Goal: Download file/media

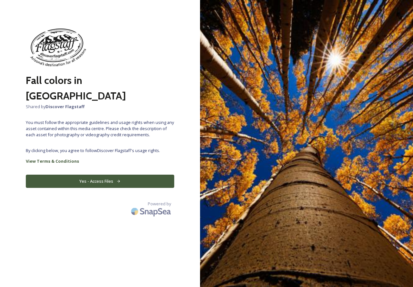
click at [106, 175] on button "Yes - Access Files" at bounding box center [100, 181] width 149 height 13
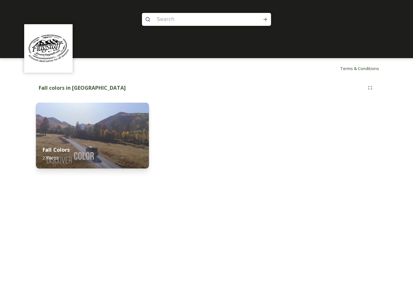
click at [103, 145] on div "Fall Colors 27 file(s)" at bounding box center [92, 153] width 113 height 29
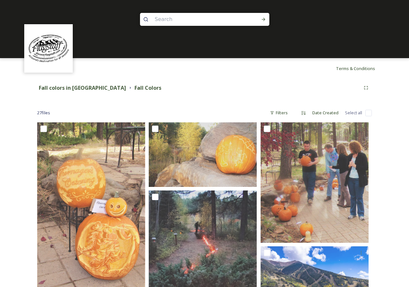
click at [45, 114] on span "27 file s" at bounding box center [43, 113] width 13 height 6
click at [366, 112] on input "checkbox" at bounding box center [368, 113] width 6 height 6
checkbox input "true"
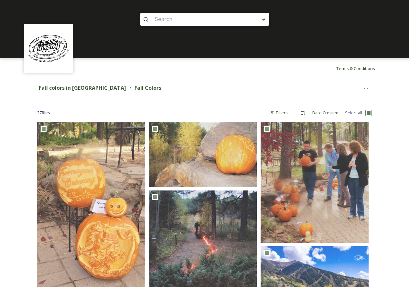
checkbox input "true"
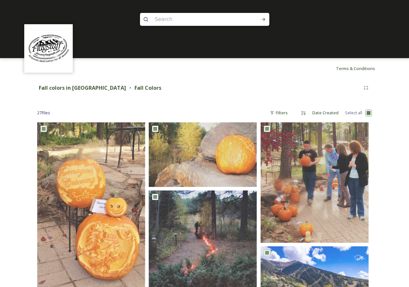
checkbox input "true"
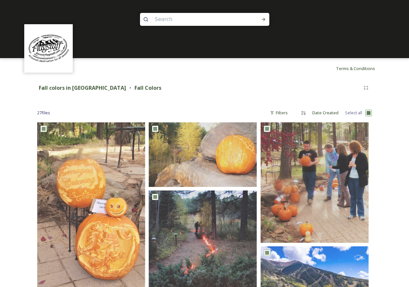
checkbox input "true"
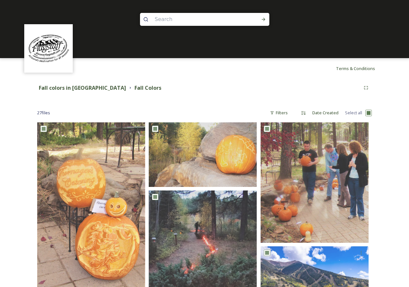
checkbox input "true"
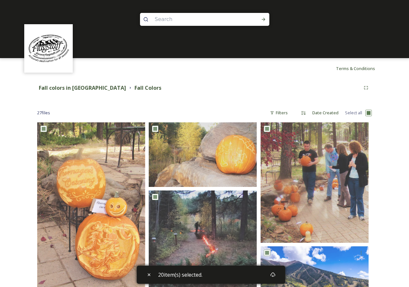
click at [371, 112] on input "checkbox" at bounding box center [368, 113] width 6 height 6
checkbox input "false"
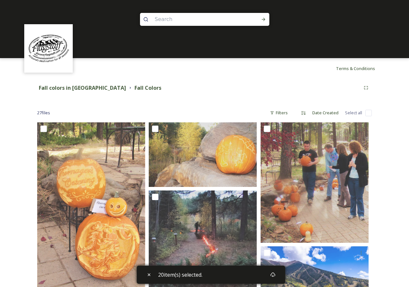
checkbox input "false"
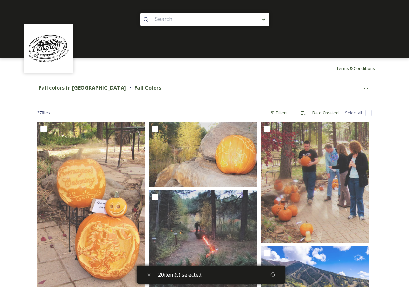
checkbox input "false"
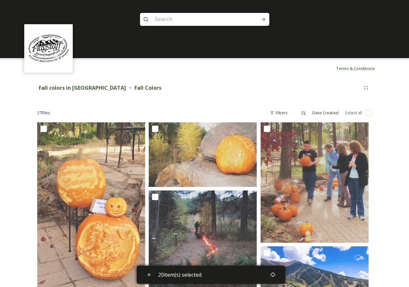
checkbox input "false"
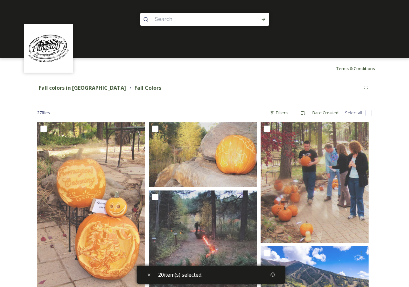
checkbox input "false"
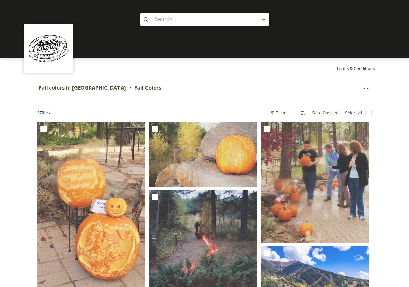
click at [371, 112] on input "checkbox" at bounding box center [368, 113] width 6 height 6
checkbox input "true"
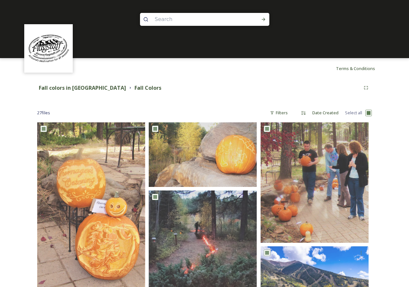
checkbox input "true"
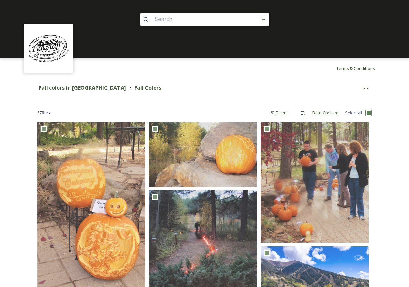
checkbox input "true"
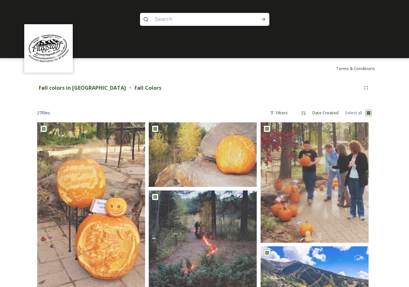
checkbox input "true"
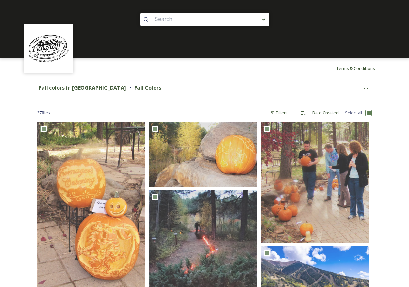
checkbox input "true"
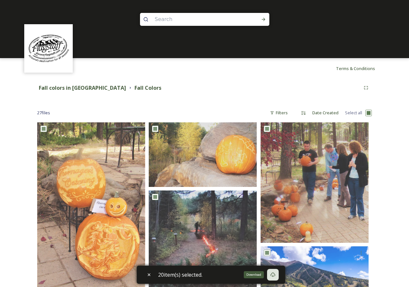
click at [273, 276] on icon at bounding box center [272, 275] width 5 height 5
click at [169, 75] on div "Terms & Conditions" at bounding box center [204, 68] width 409 height 21
click at [283, 84] on div "Fall colors in Flagstaff Fall Colors" at bounding box center [198, 88] width 323 height 8
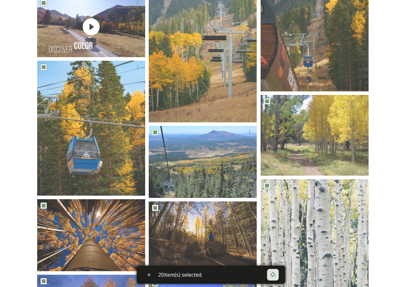
checkbox input "false"
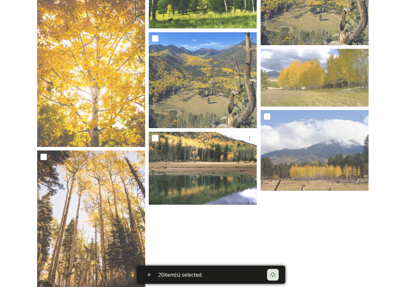
scroll to position [816, 0]
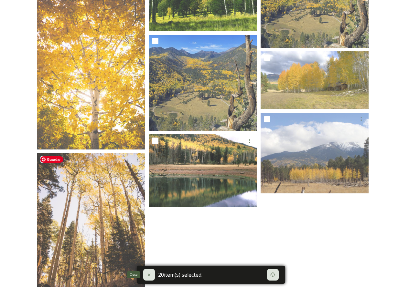
click at [144, 279] on div "Close" at bounding box center [149, 275] width 12 height 12
checkbox input "false"
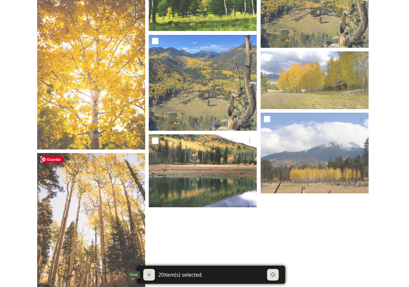
checkbox input "false"
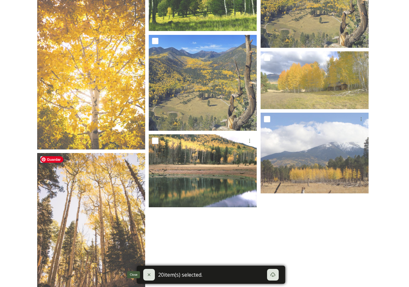
checkbox input "false"
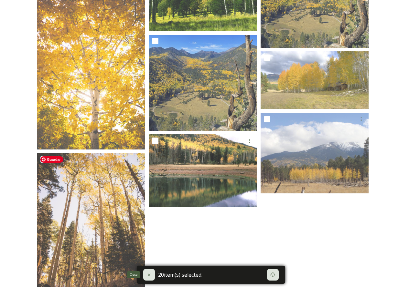
checkbox input "false"
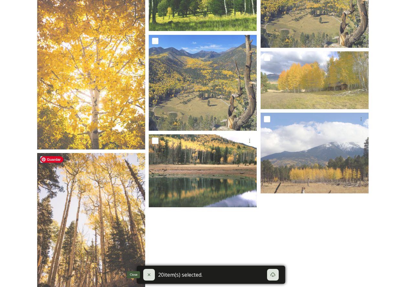
checkbox input "false"
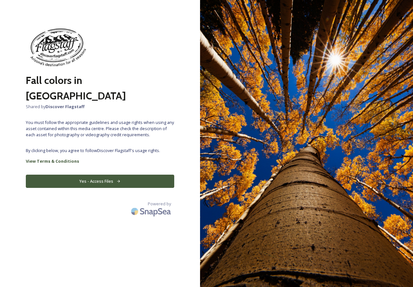
click at [129, 123] on div "Fall colors in [GEOGRAPHIC_DATA] Shared by Discover Flagstaff You must follow t…" at bounding box center [100, 143] width 200 height 235
click at [101, 175] on button "Yes - Access Files" at bounding box center [100, 181] width 149 height 13
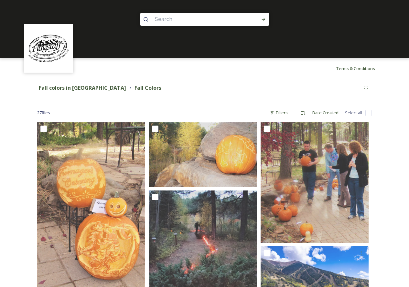
click at [367, 114] on input "checkbox" at bounding box center [368, 113] width 6 height 6
checkbox input "true"
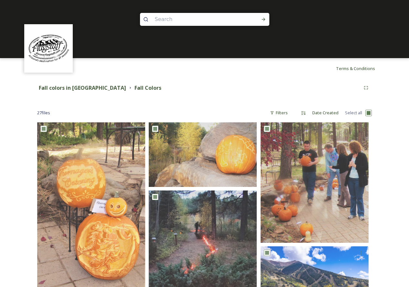
checkbox input "true"
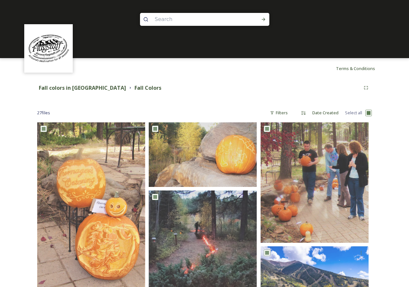
checkbox input "true"
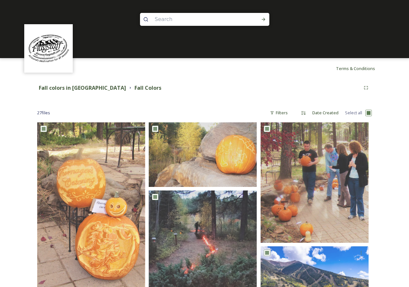
checkbox input "true"
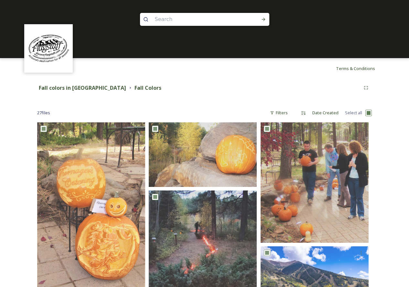
checkbox input "true"
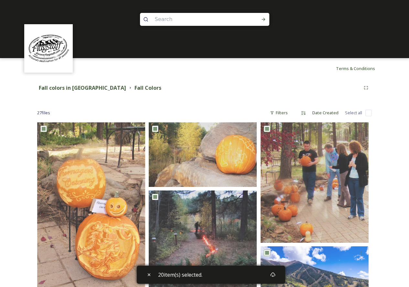
click at [366, 111] on input "checkbox" at bounding box center [368, 113] width 6 height 6
checkbox input "true"
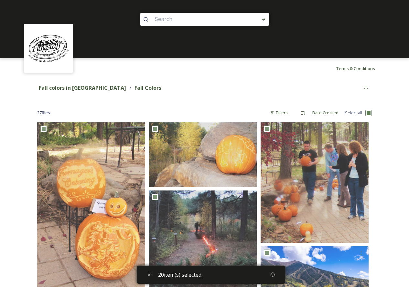
checkbox input "true"
click at [275, 274] on icon at bounding box center [272, 275] width 5 height 5
